Goal: Information Seeking & Learning: Learn about a topic

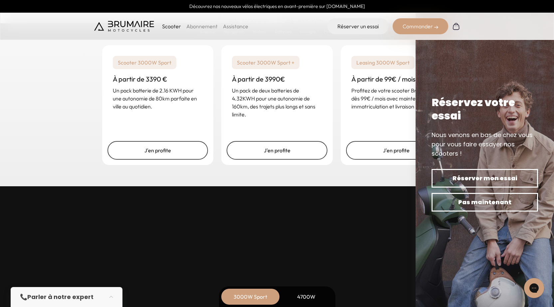
scroll to position [1662, 0]
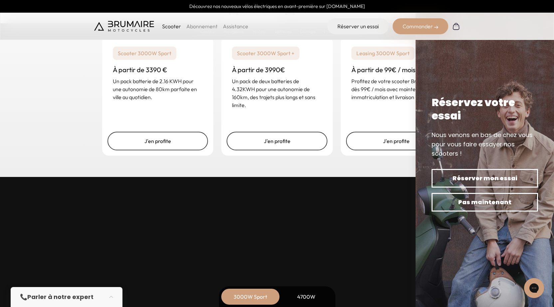
click at [546, 45] on img at bounding box center [484, 153] width 138 height 307
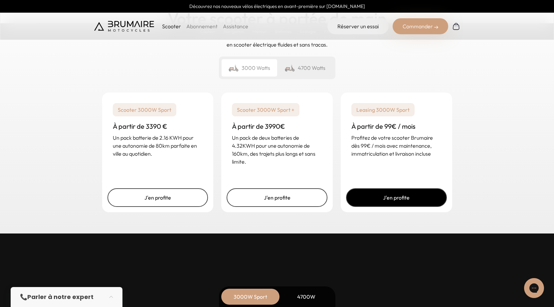
scroll to position [1596, 0]
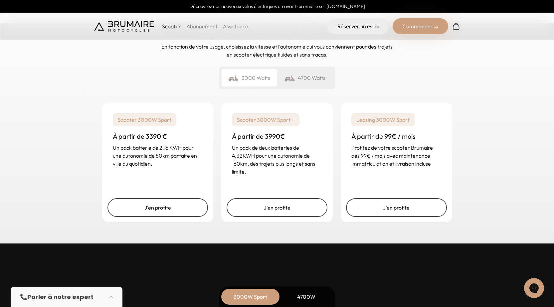
click at [315, 77] on div "4700 Watts" at bounding box center [305, 77] width 56 height 17
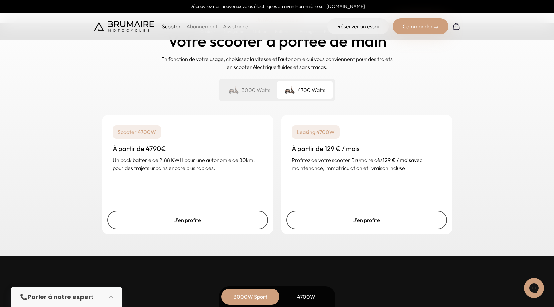
scroll to position [1563, 0]
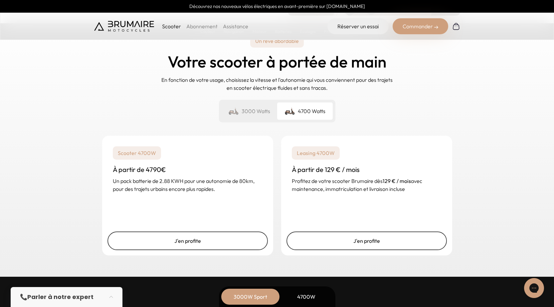
click at [252, 114] on div "3000 Watts" at bounding box center [249, 110] width 56 height 17
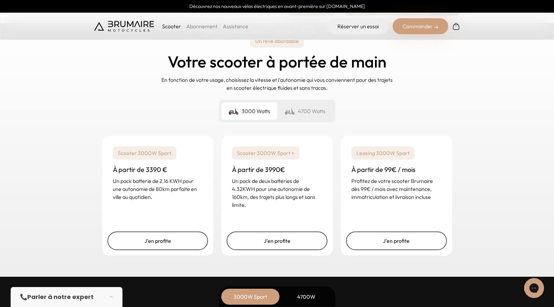
click at [295, 114] on img at bounding box center [289, 110] width 11 height 9
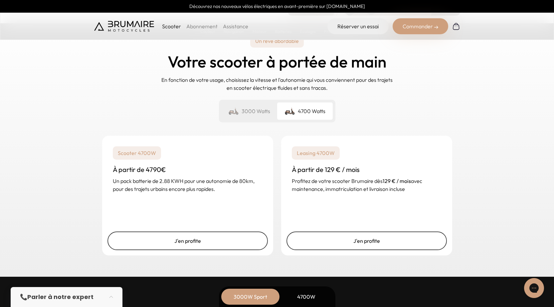
click at [257, 111] on div "3000 Watts" at bounding box center [249, 110] width 56 height 17
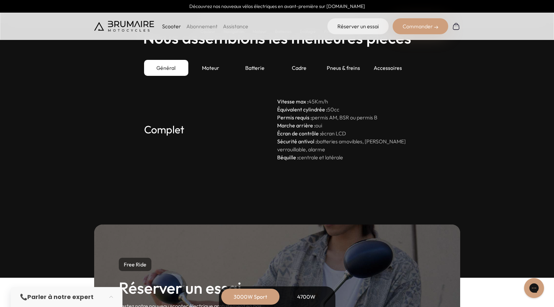
scroll to position [1829, 0]
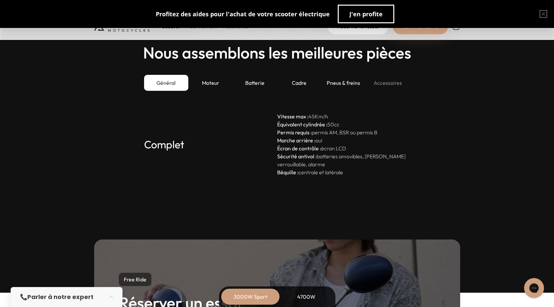
click at [402, 80] on div "Accessoires" at bounding box center [387, 83] width 44 height 16
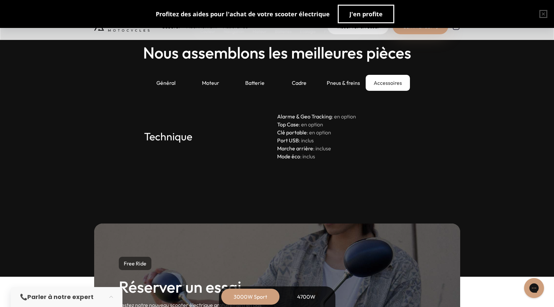
drag, startPoint x: 278, startPoint y: 124, endPoint x: 337, endPoint y: 160, distance: 69.5
click at [337, 160] on p "Alarme & Geo Tracking : en option Top Case : en option Clé portable : en option…" at bounding box center [343, 136] width 133 height 48
click at [339, 162] on section "Nous assemblons les meilleures pièces Général Moteur Batterie Cadre Pneus & fre…" at bounding box center [277, 144] width 554 height 266
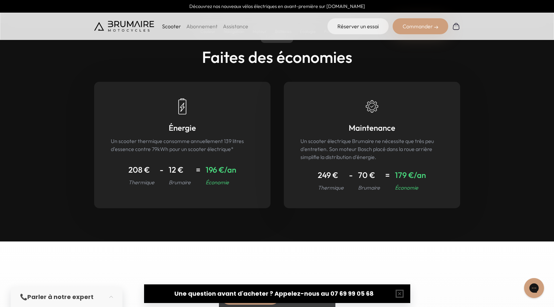
scroll to position [2959, 0]
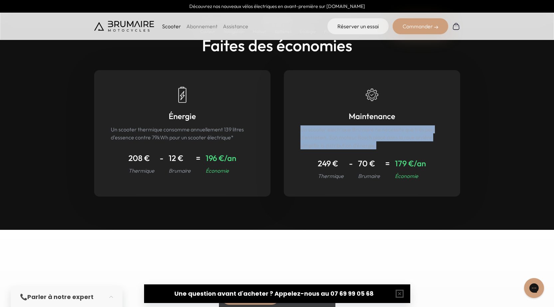
drag, startPoint x: 300, startPoint y: 129, endPoint x: 382, endPoint y: 146, distance: 83.9
click at [382, 147] on div "Maintenance Un scooter électrique Brumaire ne nécessite que très peu d'entretie…" at bounding box center [372, 133] width 176 height 126
click at [382, 146] on p "Un scooter électrique Brumaire ne nécessite que très peu d'entretien. Son moteu…" at bounding box center [371, 137] width 143 height 24
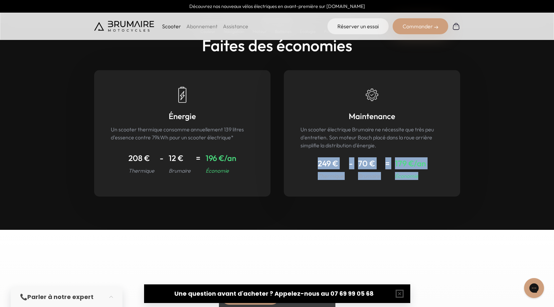
drag, startPoint x: 433, startPoint y: 181, endPoint x: 308, endPoint y: 161, distance: 125.9
click at [308, 161] on div "Maintenance Un scooter électrique Brumaire ne nécessite que très peu d'entretie…" at bounding box center [372, 133] width 176 height 126
click at [308, 160] on div "Maintenance Un scooter électrique Brumaire ne nécessite que très peu d'entretie…" at bounding box center [372, 133] width 176 height 126
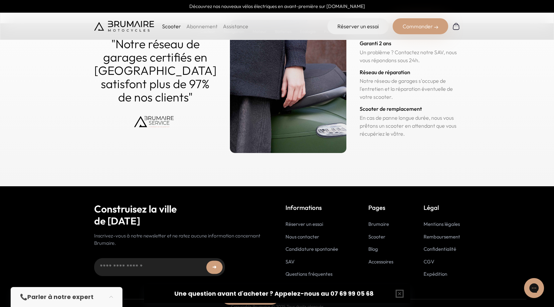
scroll to position [3259, 0]
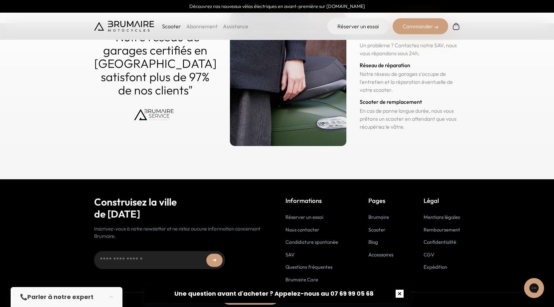
click at [396, 292] on button "button" at bounding box center [399, 293] width 21 height 21
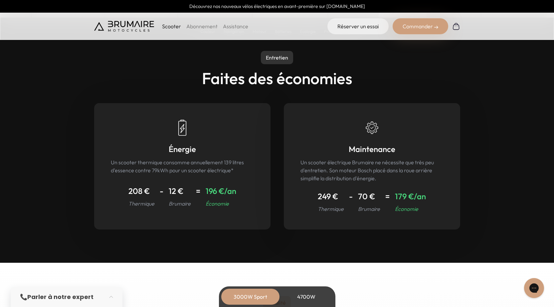
scroll to position [2959, 0]
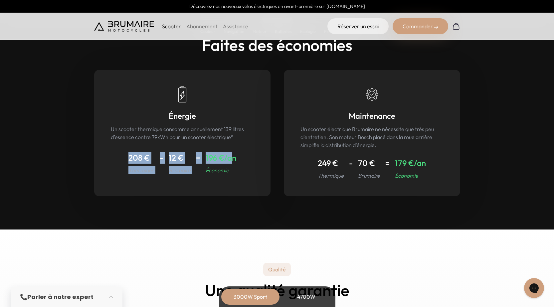
drag, startPoint x: 182, startPoint y: 159, endPoint x: 119, endPoint y: 160, distance: 62.8
click at [119, 160] on div "Énergie Un scooter thermique consomme annuellement 139 litres d’essence contre …" at bounding box center [182, 133] width 176 height 126
click at [118, 160] on div "Énergie Un scooter thermique consomme annuellement 139 litres d’essence contre …" at bounding box center [182, 133] width 176 height 126
drag, startPoint x: 120, startPoint y: 157, endPoint x: 269, endPoint y: 172, distance: 149.7
click at [269, 172] on div "Énergie Un scooter thermique consomme annuellement 139 litres d’essence contre …" at bounding box center [182, 133] width 176 height 126
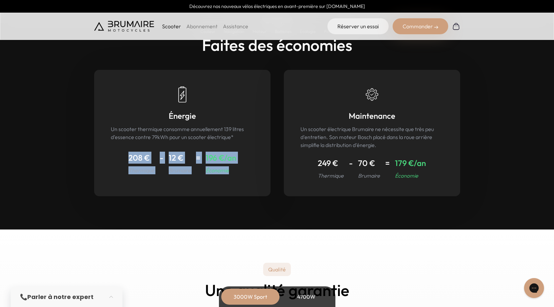
click at [269, 172] on div "Énergie Un scooter thermique consomme annuellement 139 litres d’essence contre …" at bounding box center [182, 133] width 176 height 126
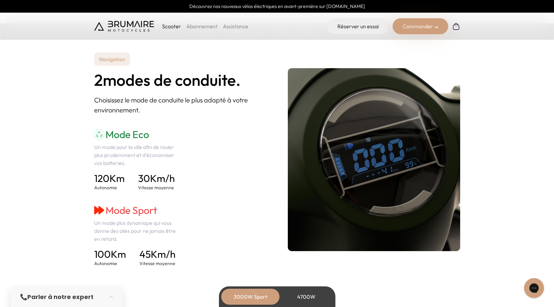
scroll to position [898, 0]
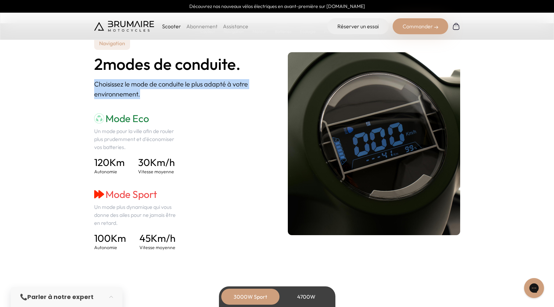
drag, startPoint x: 140, startPoint y: 94, endPoint x: 96, endPoint y: 84, distance: 45.3
click at [96, 84] on p "Choisissez le mode de conduite le plus adapté à votre environnement." at bounding box center [180, 89] width 172 height 20
click at [93, 80] on section "Navigation 2 modes de conduite. Choisissez le mode de conduite le plus adapté à…" at bounding box center [277, 144] width 554 height 278
drag, startPoint x: 97, startPoint y: 86, endPoint x: 157, endPoint y: 96, distance: 61.1
click at [157, 96] on p "Choisissez le mode de conduite le plus adapté à votre environnement." at bounding box center [180, 89] width 172 height 20
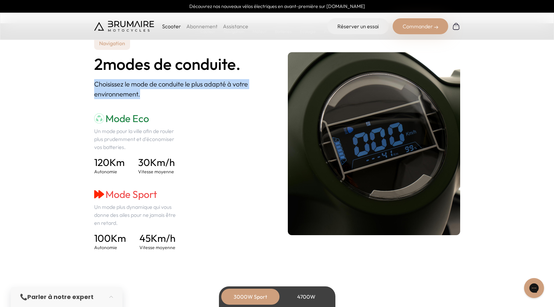
click at [157, 96] on p "Choisissez le mode de conduite le plus adapté à votre environnement." at bounding box center [180, 89] width 172 height 20
drag, startPoint x: 160, startPoint y: 95, endPoint x: 93, endPoint y: 82, distance: 67.4
click at [93, 83] on section "Navigation 2 modes de conduite. Choisissez le mode de conduite le plus adapté à…" at bounding box center [277, 144] width 554 height 278
click at [93, 82] on section "Navigation 2 modes de conduite. Choisissez le mode de conduite le plus adapté à…" at bounding box center [277, 144] width 554 height 278
